Goal: Transaction & Acquisition: Obtain resource

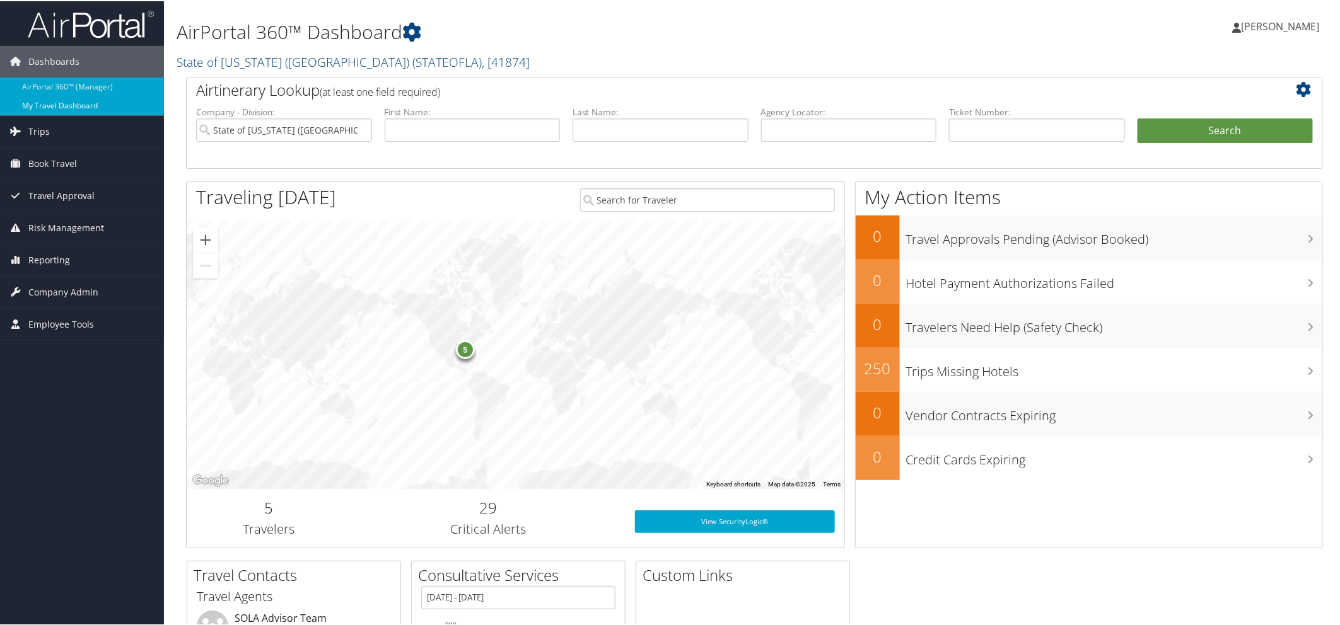
click at [72, 104] on link "My Travel Dashboard" at bounding box center [82, 104] width 164 height 19
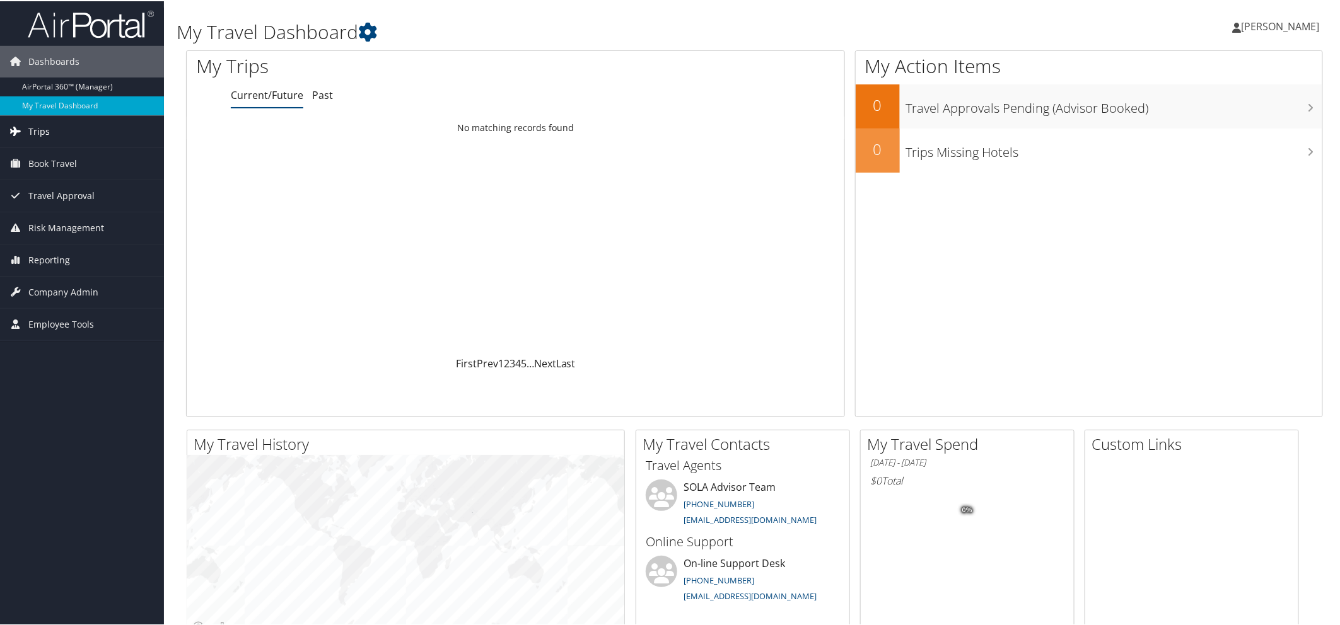
click at [45, 129] on span "Trips" at bounding box center [38, 131] width 21 height 32
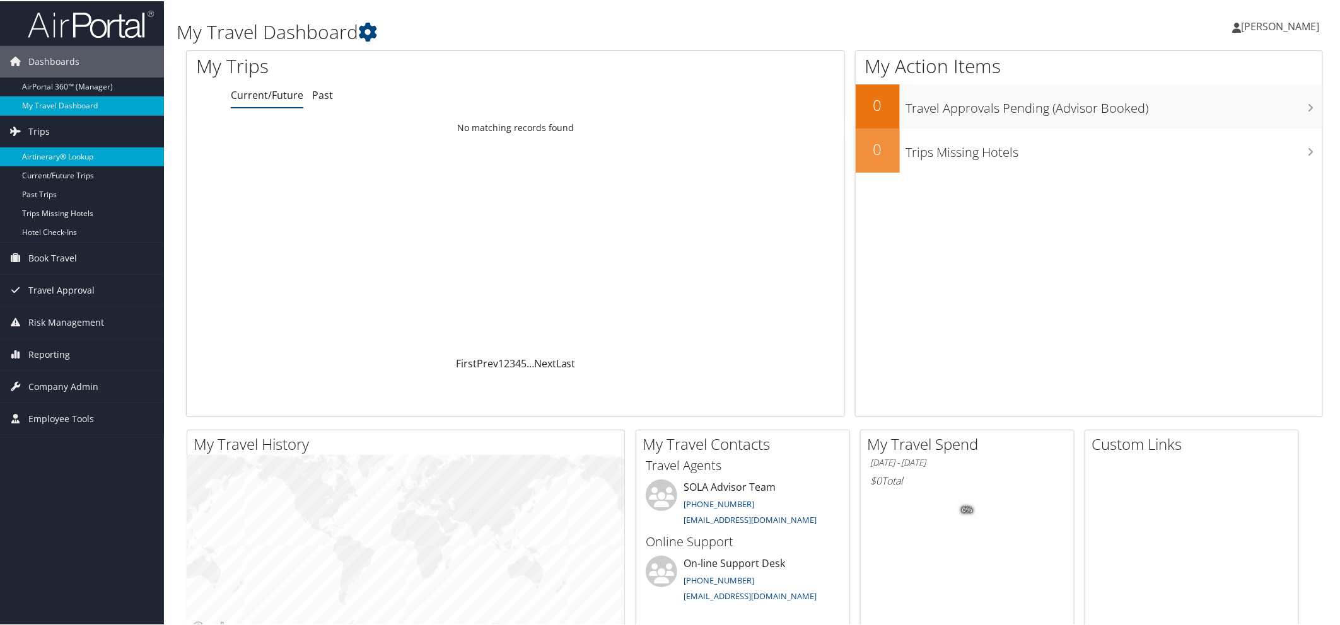
click at [91, 155] on link "Airtinerary® Lookup" at bounding box center [82, 155] width 164 height 19
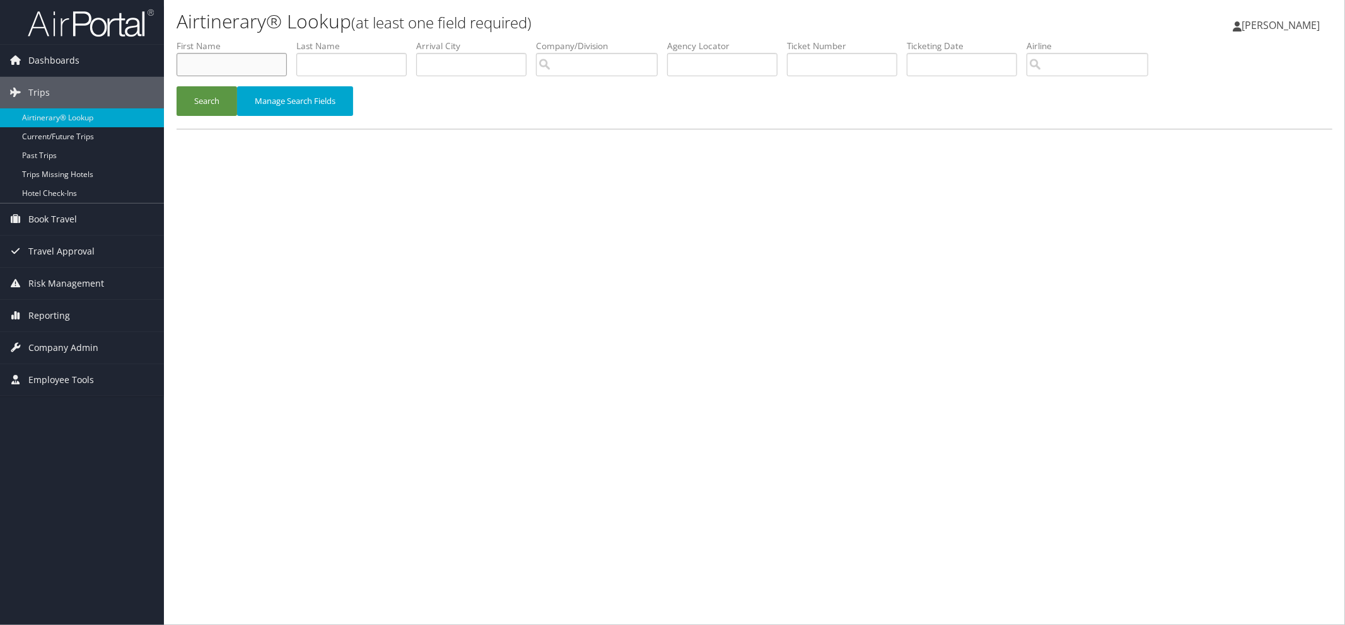
click at [231, 67] on input "text" at bounding box center [232, 64] width 110 height 23
click at [216, 57] on input "text" at bounding box center [232, 64] width 110 height 23
type input "celso"
click at [322, 70] on input "text" at bounding box center [351, 64] width 110 height 23
type input "palmieri"
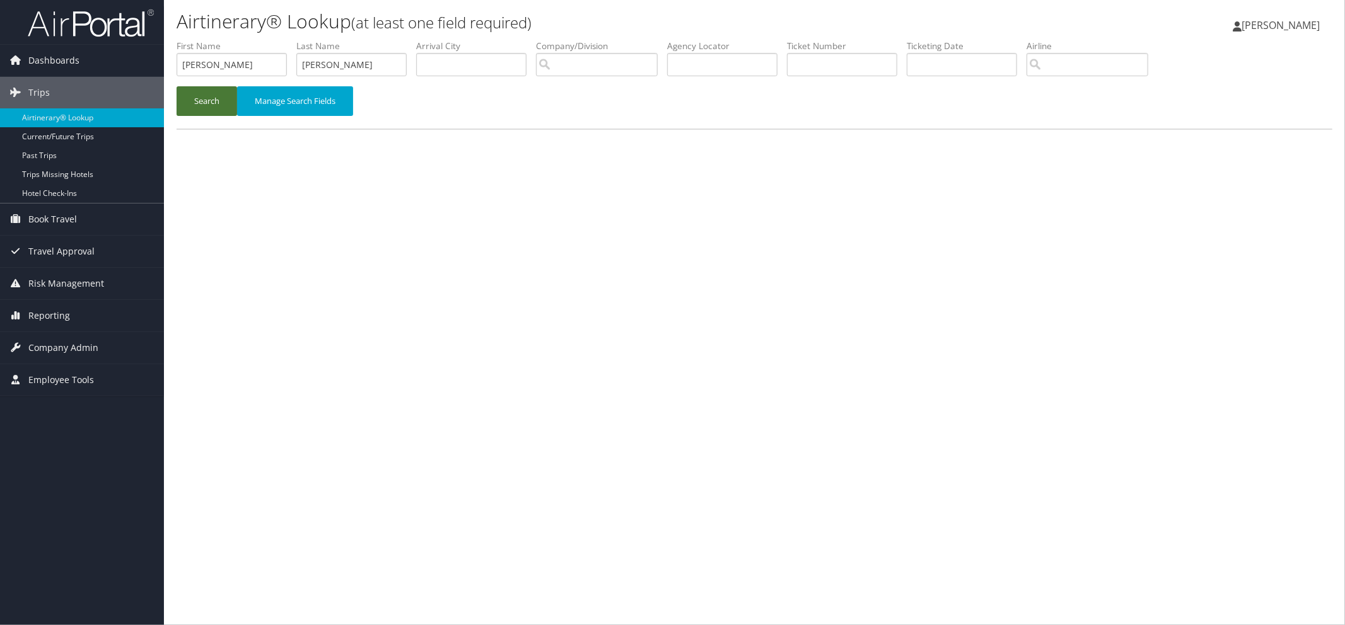
click at [216, 95] on button "Search" at bounding box center [207, 101] width 61 height 30
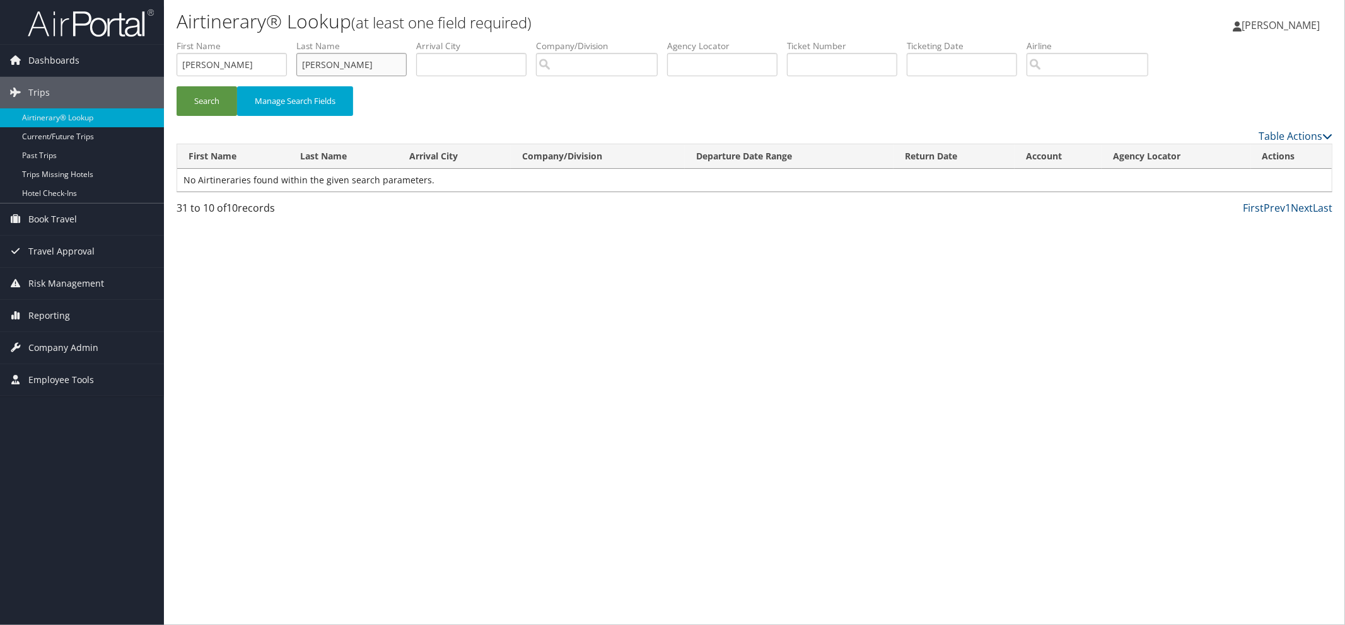
drag, startPoint x: 363, startPoint y: 65, endPoint x: 271, endPoint y: 64, distance: 91.4
click at [271, 40] on ul "First Name celso Last Name palmieri Departure City Arrival City Company/Divisio…" at bounding box center [755, 40] width 1156 height 0
click at [202, 102] on button "Search" at bounding box center [207, 101] width 61 height 30
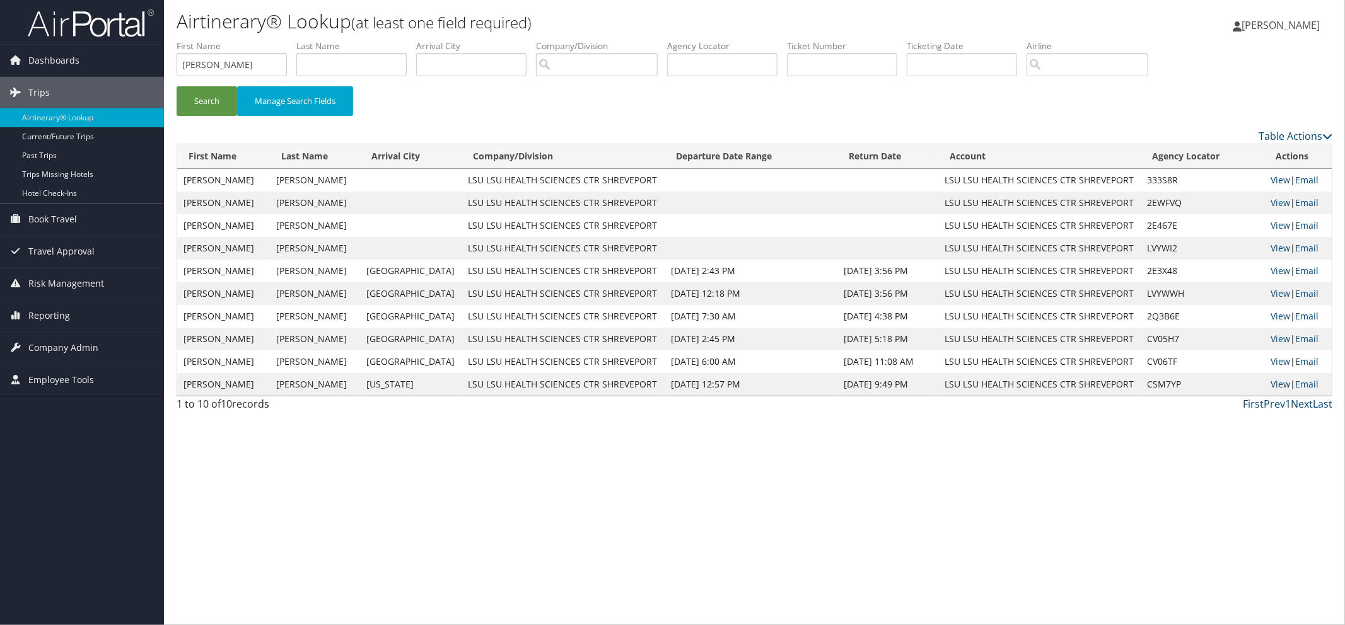
click at [1276, 380] on link "View" at bounding box center [1280, 384] width 20 height 12
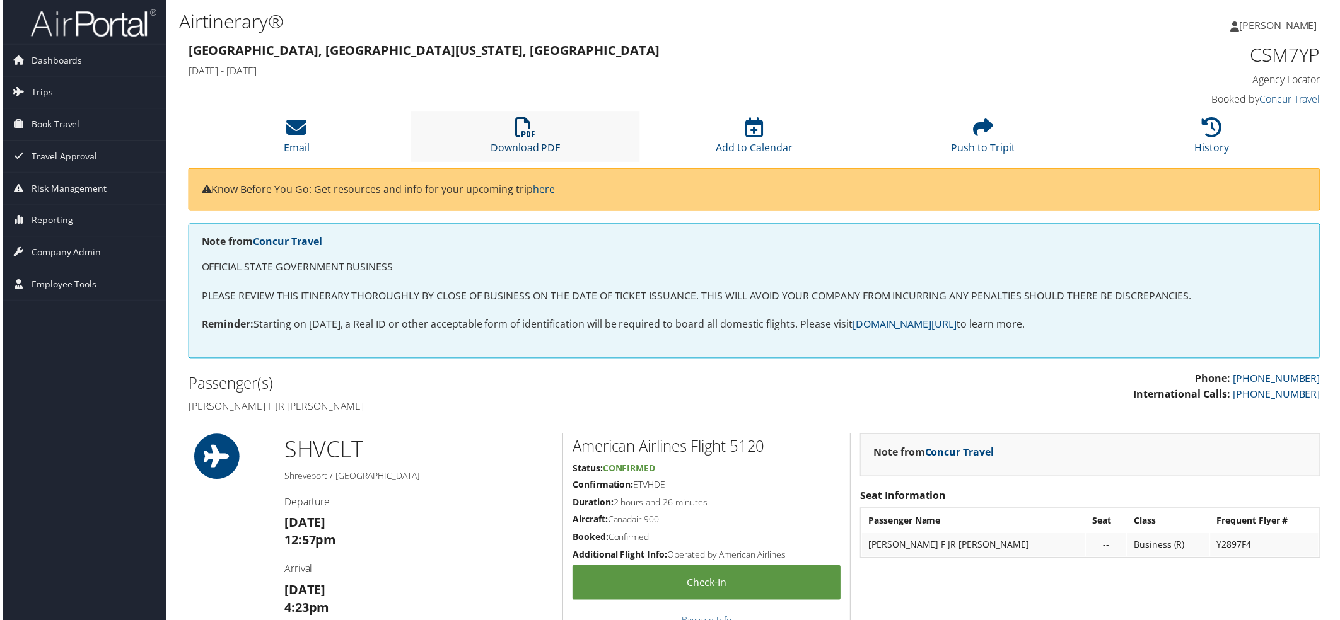
click at [534, 142] on link "Download PDF" at bounding box center [524, 140] width 70 height 30
